Goal: Check status: Check status

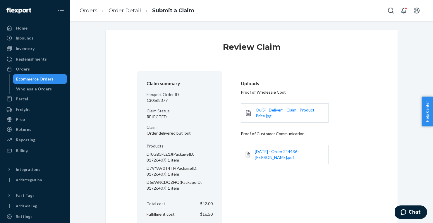
scroll to position [51, 0]
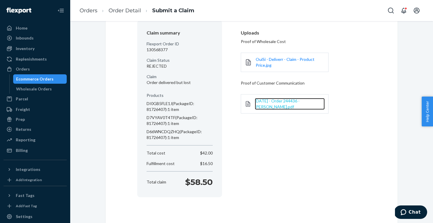
click at [264, 103] on span "[DATE] - Order 244436 - [PERSON_NAME].pdf" at bounding box center [277, 103] width 45 height 11
click at [130, 14] on li "Order Detail" at bounding box center [119, 11] width 44 height 8
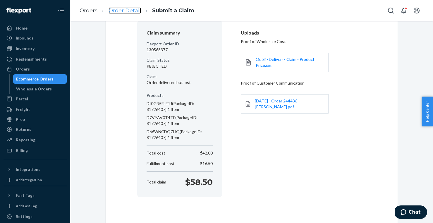
click at [128, 10] on link "Order Detail" at bounding box center [125, 10] width 32 height 6
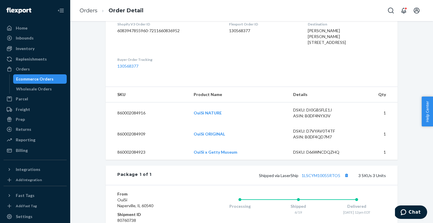
scroll to position [293, 0]
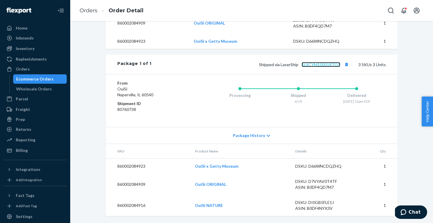
click at [316, 67] on link "1LSCYM10055RTO5" at bounding box center [321, 64] width 39 height 5
click at [27, 26] on div "Home" at bounding box center [35, 28] width 62 height 8
